Goal: Communication & Community: Answer question/provide support

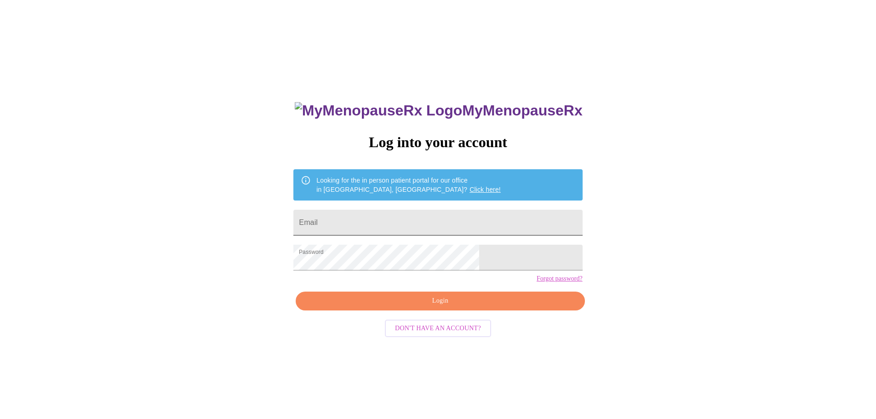
click at [420, 224] on input "Email" at bounding box center [438, 223] width 289 height 26
type input "[EMAIL_ADDRESS][DOMAIN_NAME]"
click at [444, 307] on span "Login" at bounding box center [440, 301] width 268 height 12
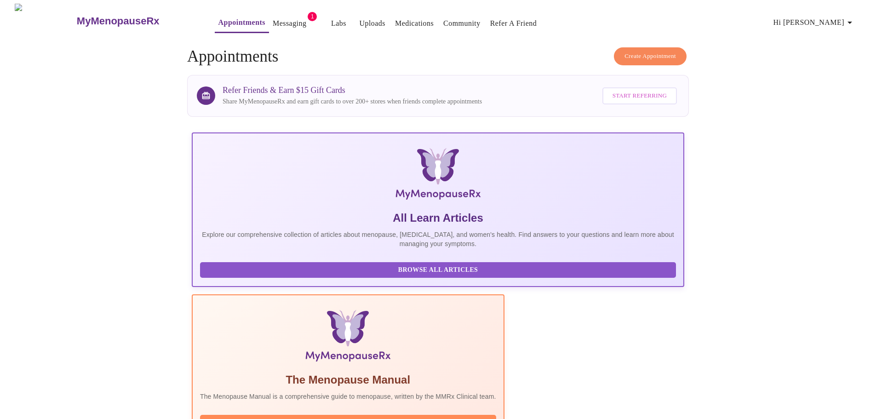
click at [273, 19] on link "Messaging" at bounding box center [290, 23] width 34 height 13
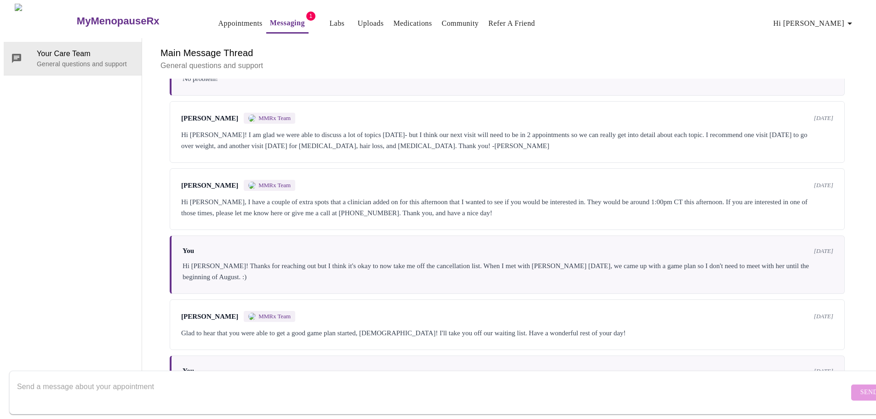
scroll to position [1845, 0]
